Goal: Information Seeking & Learning: Learn about a topic

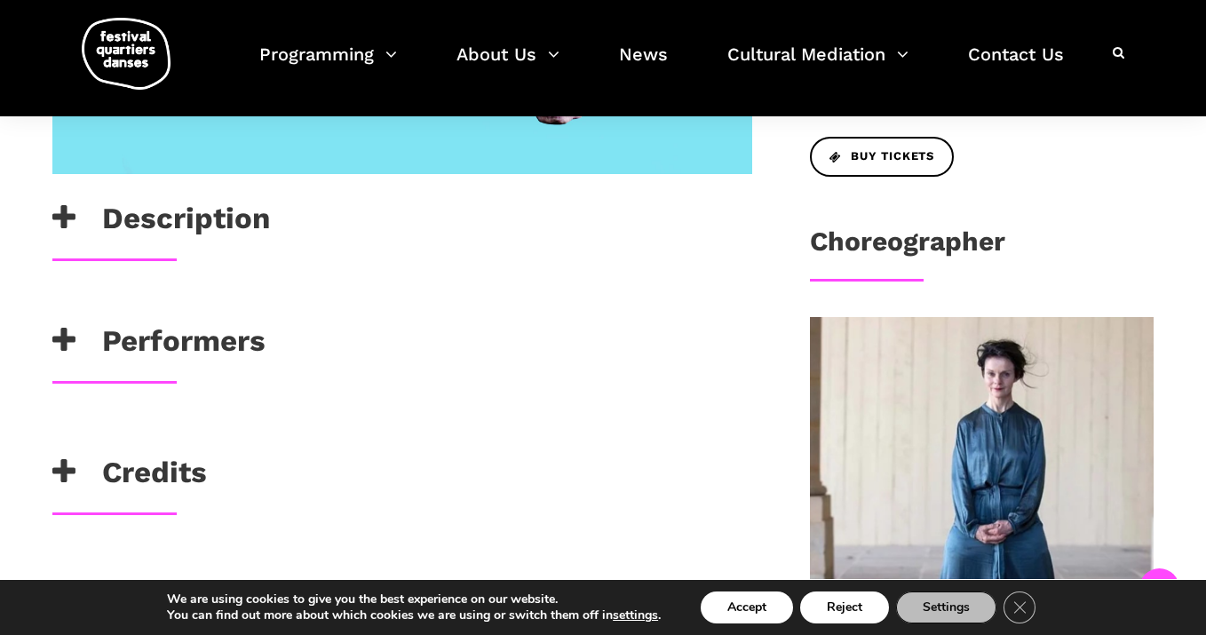
scroll to position [767, 0]
click at [163, 220] on h3 "Description" at bounding box center [161, 222] width 218 height 44
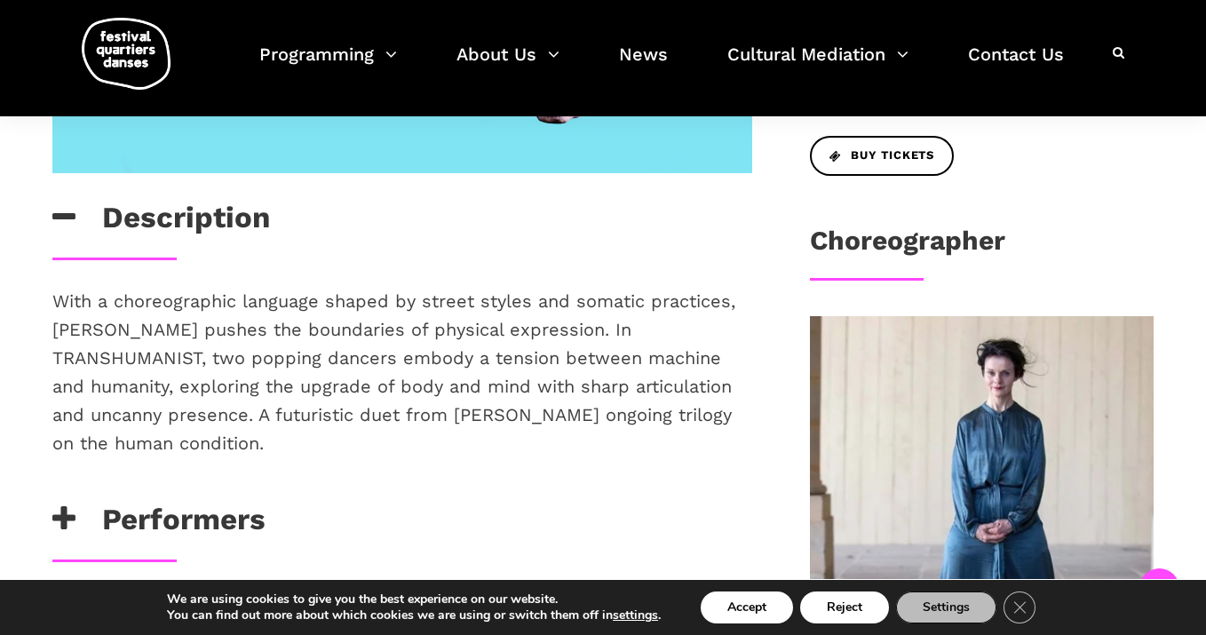
click at [178, 502] on h3 "Performers" at bounding box center [158, 524] width 213 height 44
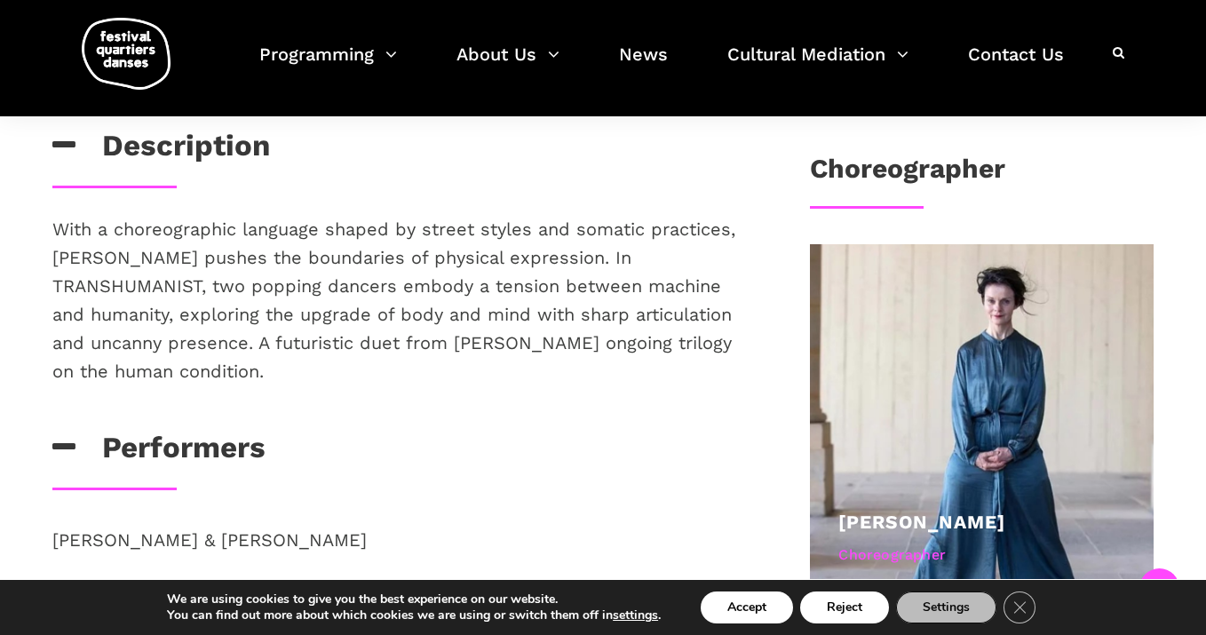
scroll to position [1081, 0]
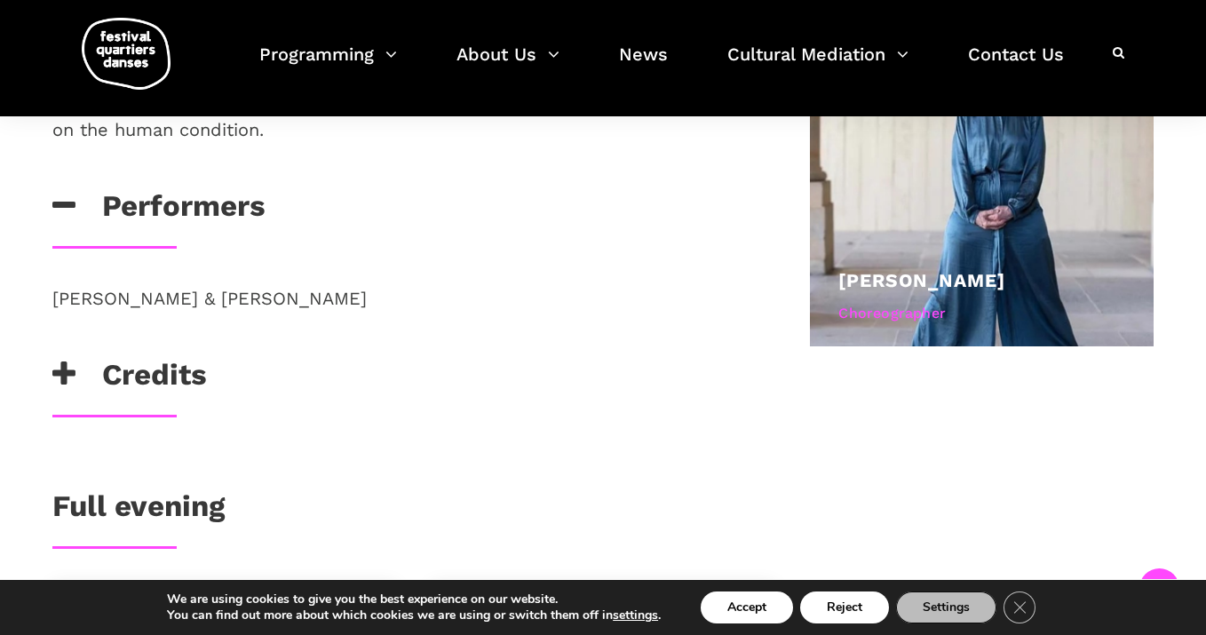
click at [141, 357] on h3 "Credits" at bounding box center [129, 379] width 155 height 44
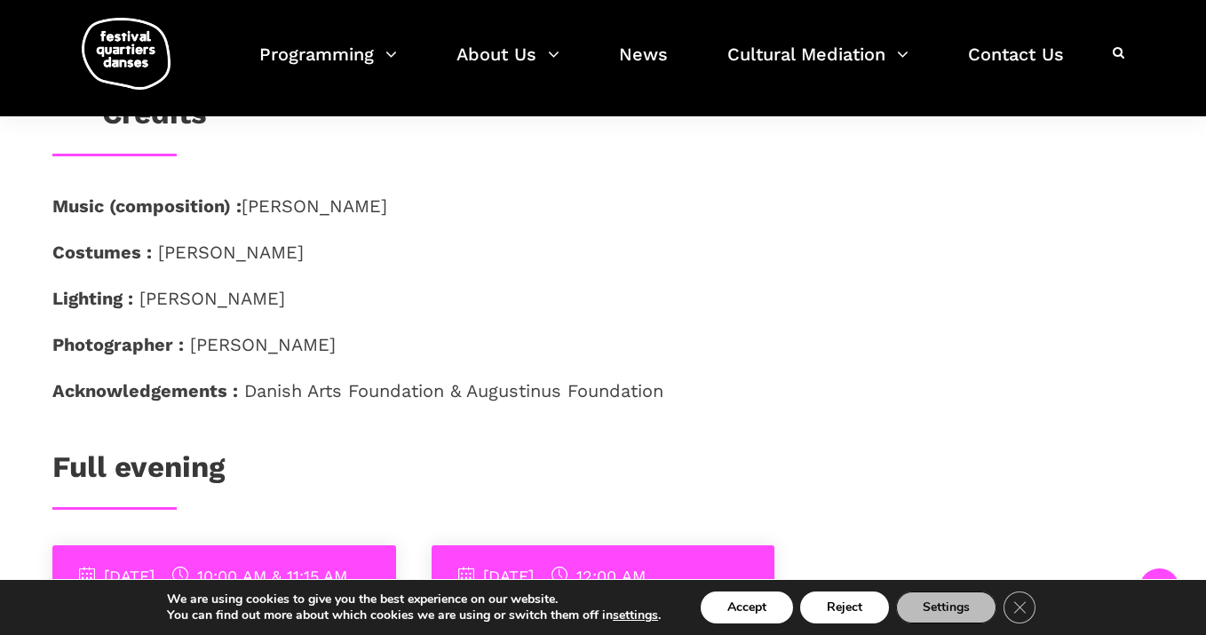
scroll to position [1320, 0]
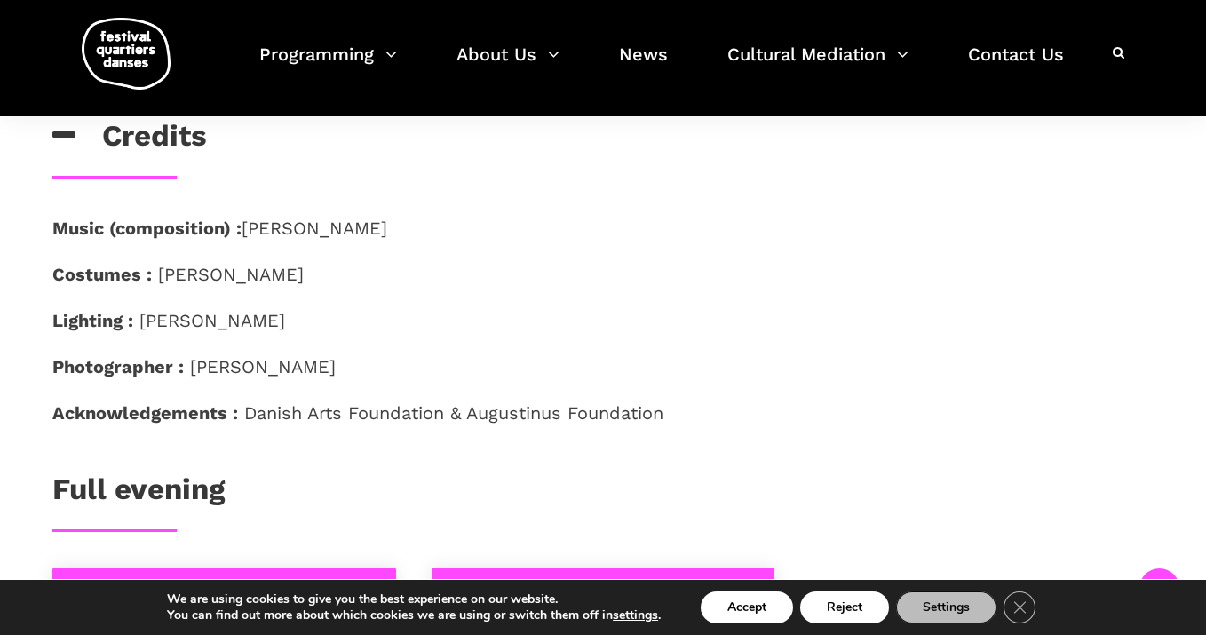
click at [204, 472] on h3 "Full evening" at bounding box center [138, 494] width 172 height 44
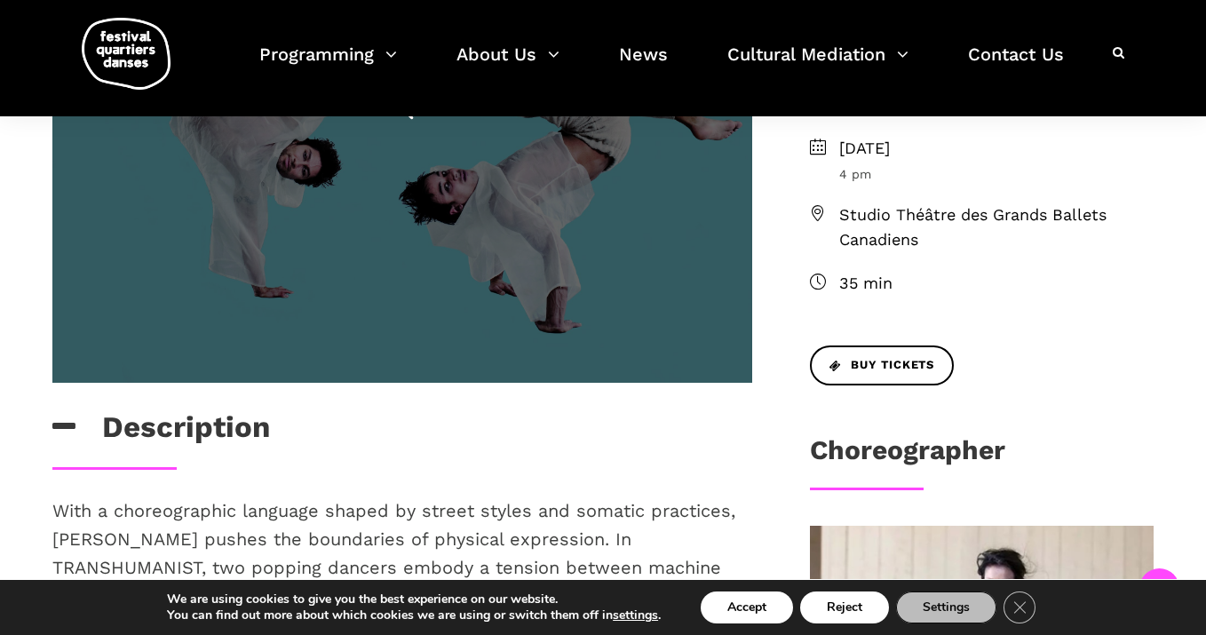
scroll to position [49, 0]
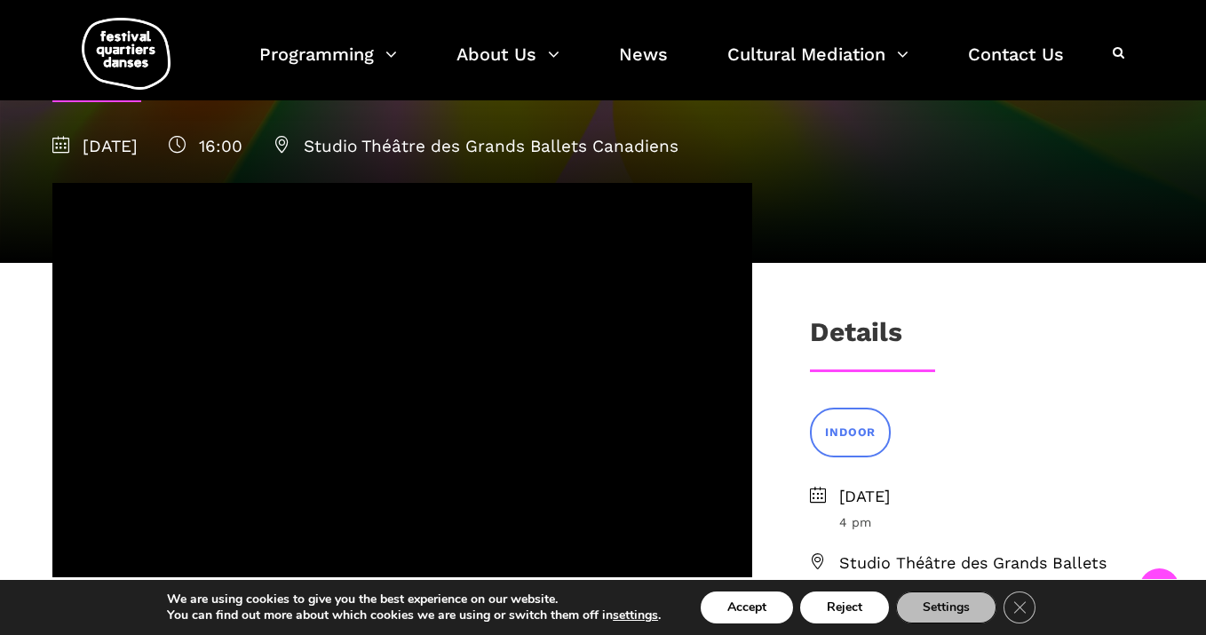
scroll to position [267, 0]
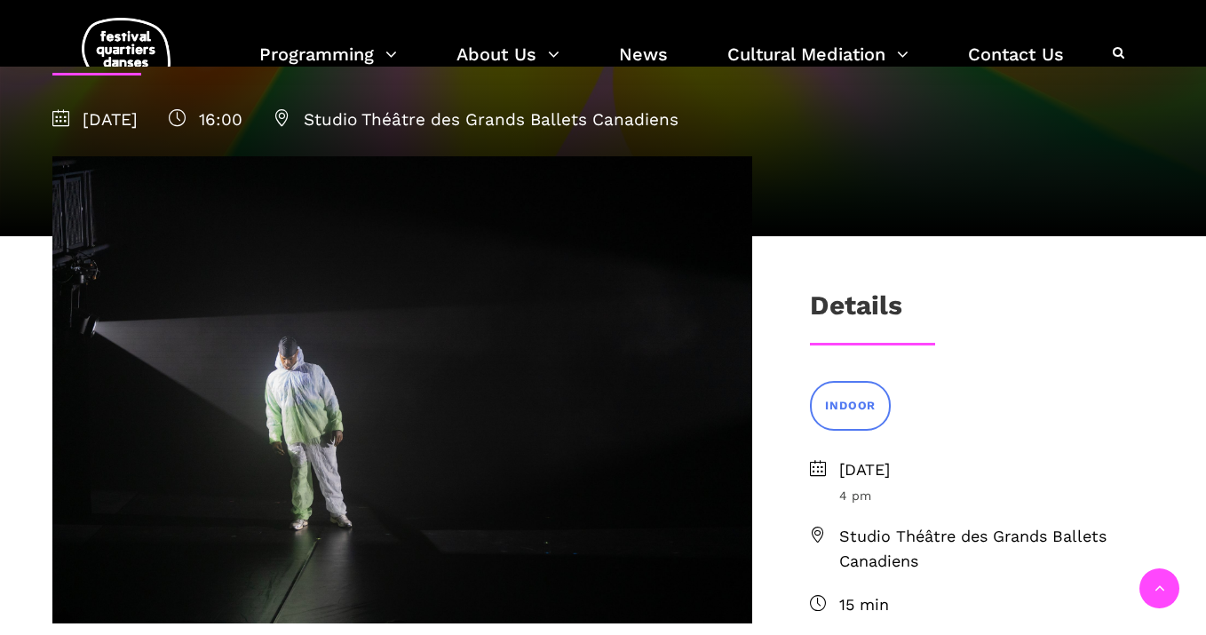
scroll to position [326, 0]
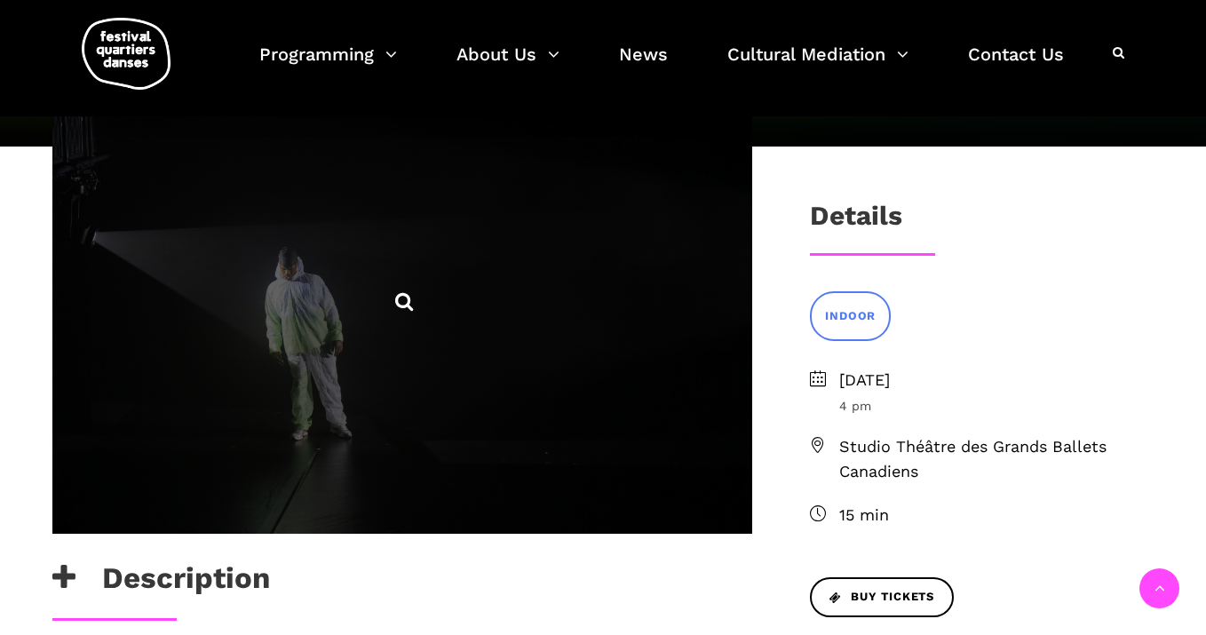
click at [407, 305] on icon at bounding box center [404, 301] width 22 height 22
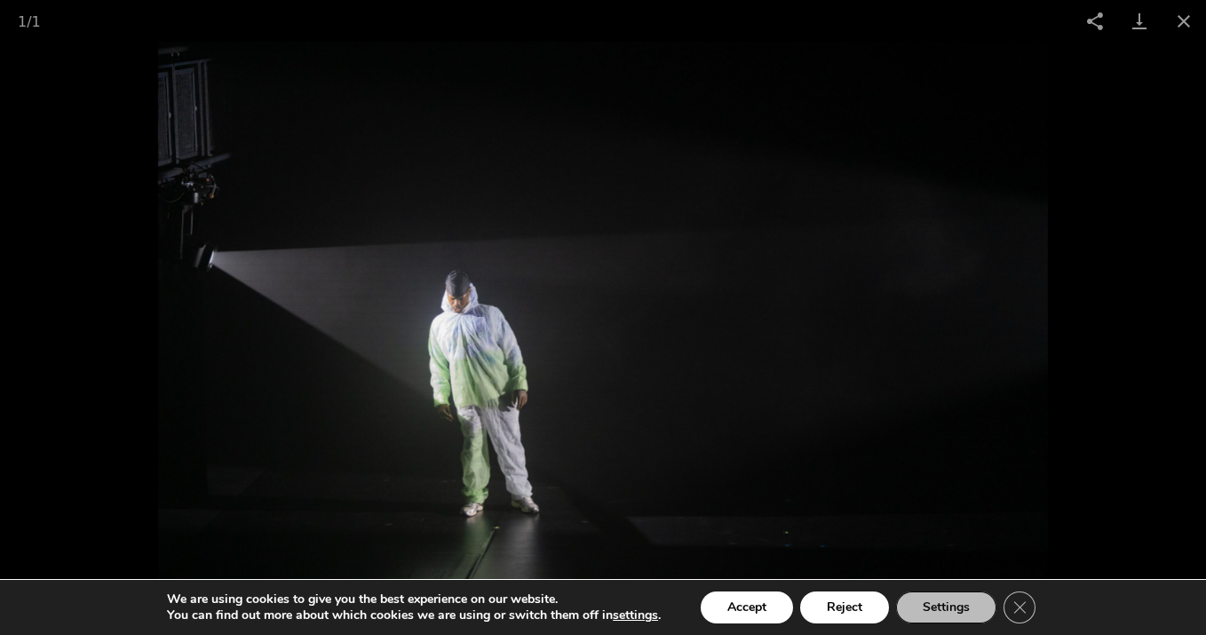
click at [829, 352] on img at bounding box center [603, 338] width 890 height 593
click at [1188, 22] on button "Close gallery" at bounding box center [1184, 21] width 44 height 42
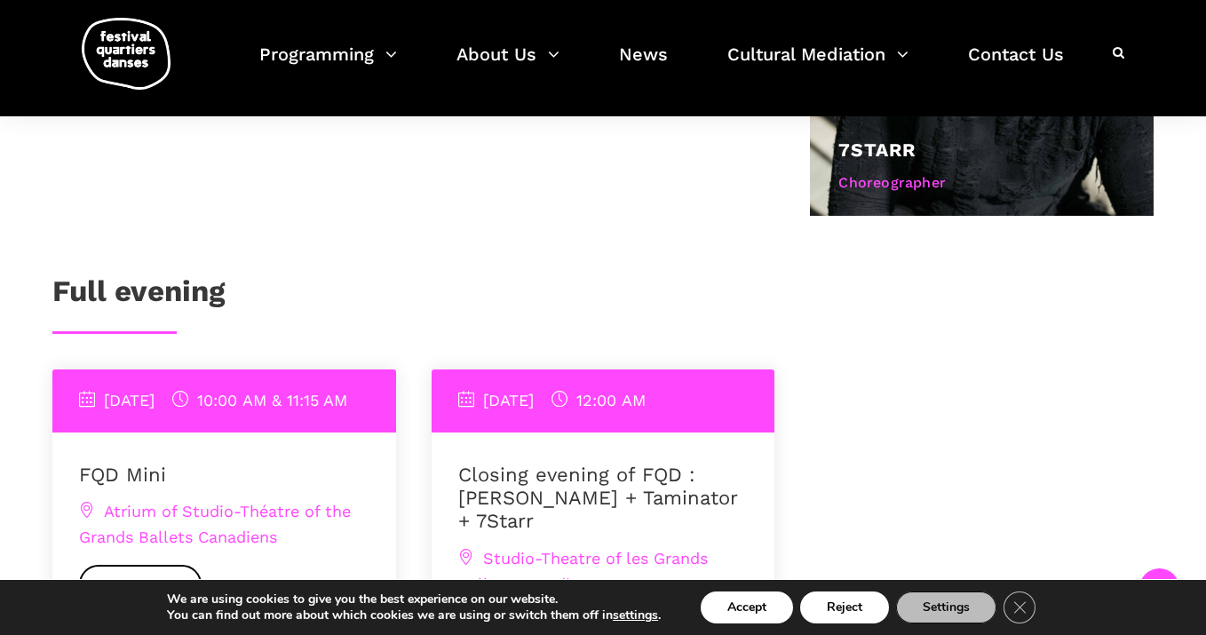
scroll to position [1319, 0]
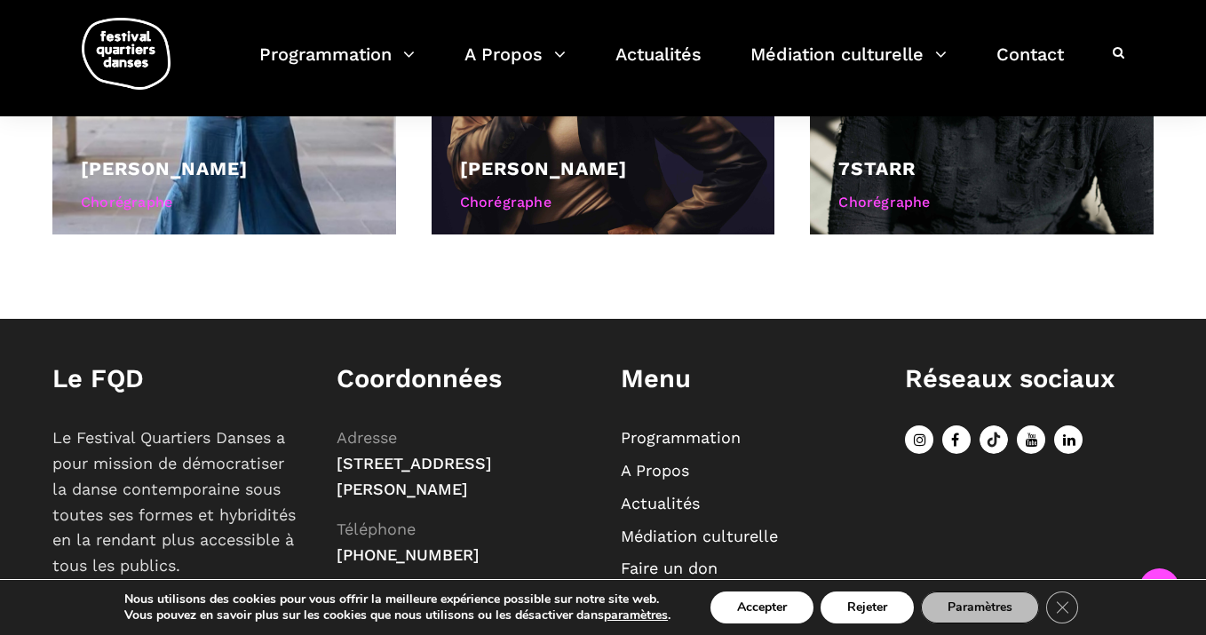
scroll to position [1497, 0]
